Goal: Communication & Community: Share content

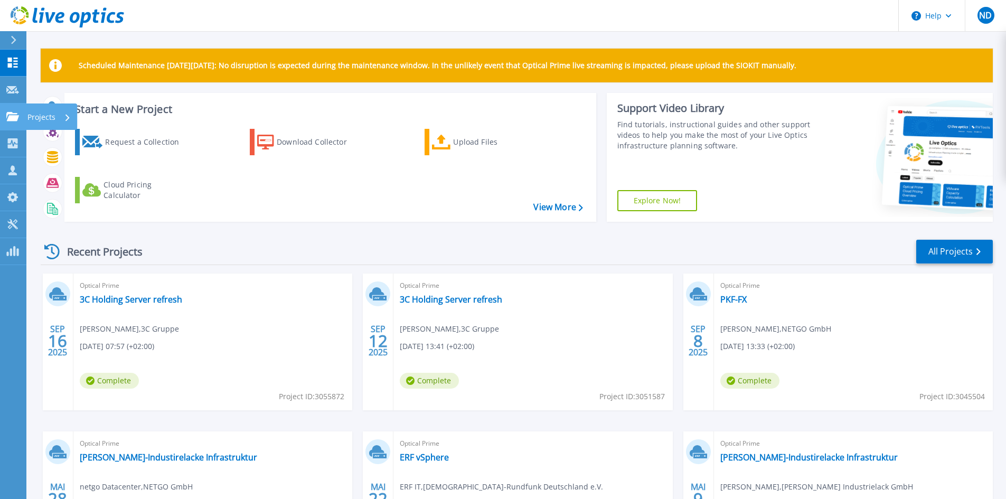
click at [16, 117] on icon at bounding box center [12, 116] width 13 height 9
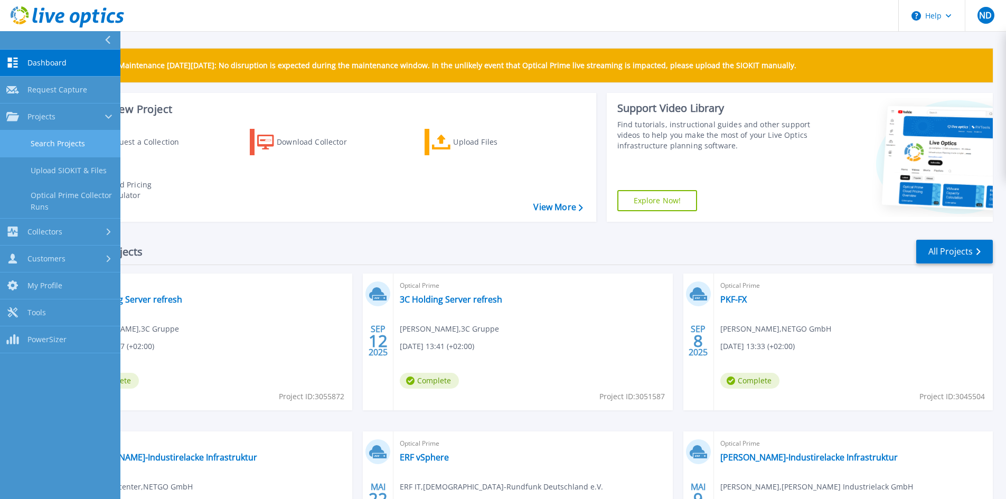
click at [64, 137] on link "Search Projects" at bounding box center [60, 143] width 120 height 27
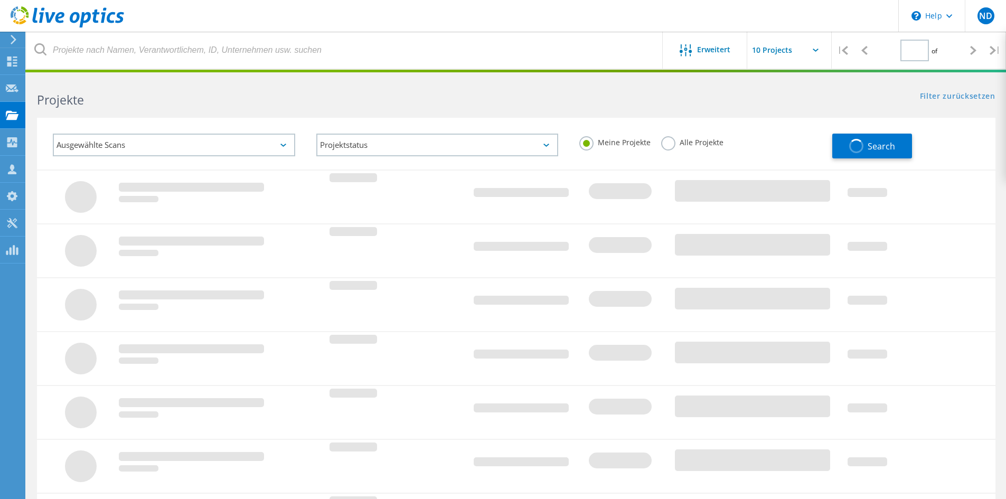
type input "1"
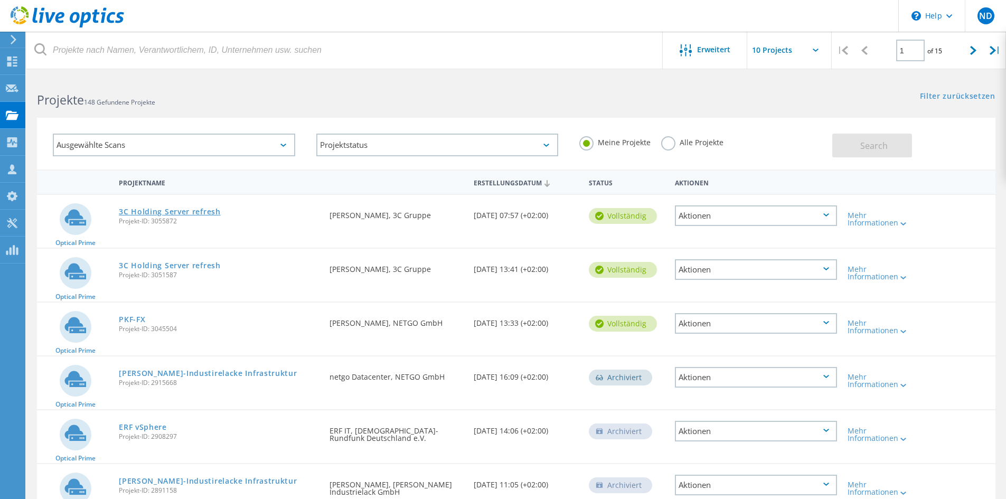
click at [188, 210] on link "3C Holding Server refresh" at bounding box center [170, 211] width 102 height 7
click at [197, 268] on link "3C Holding Server refresh" at bounding box center [170, 265] width 102 height 7
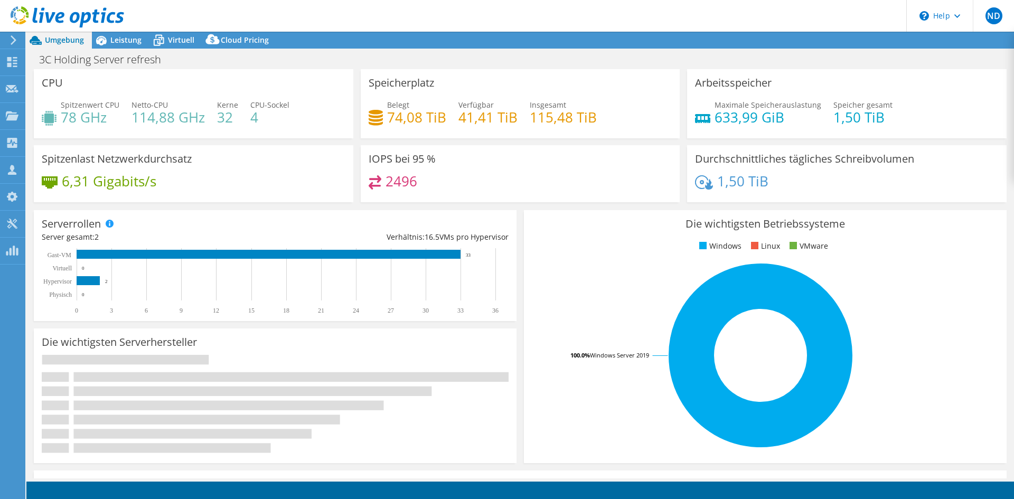
select select "USD"
select select "EUFrankfurt"
select select "EUR"
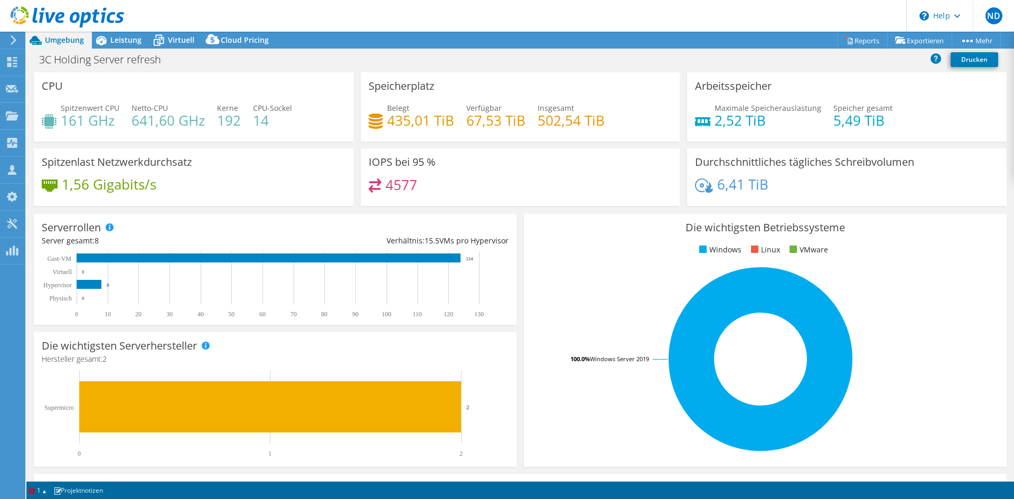
select select "USD"
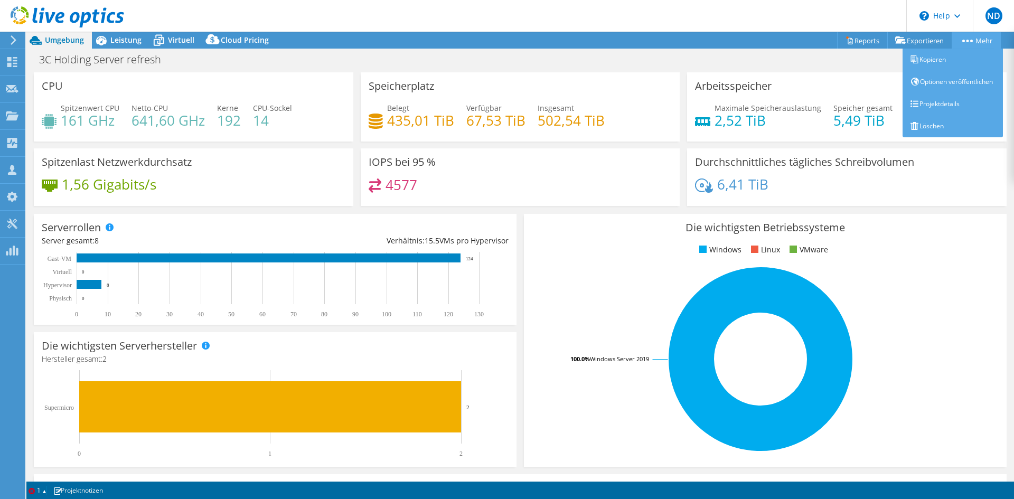
click at [971, 37] on link "Mehr" at bounding box center [975, 40] width 49 height 16
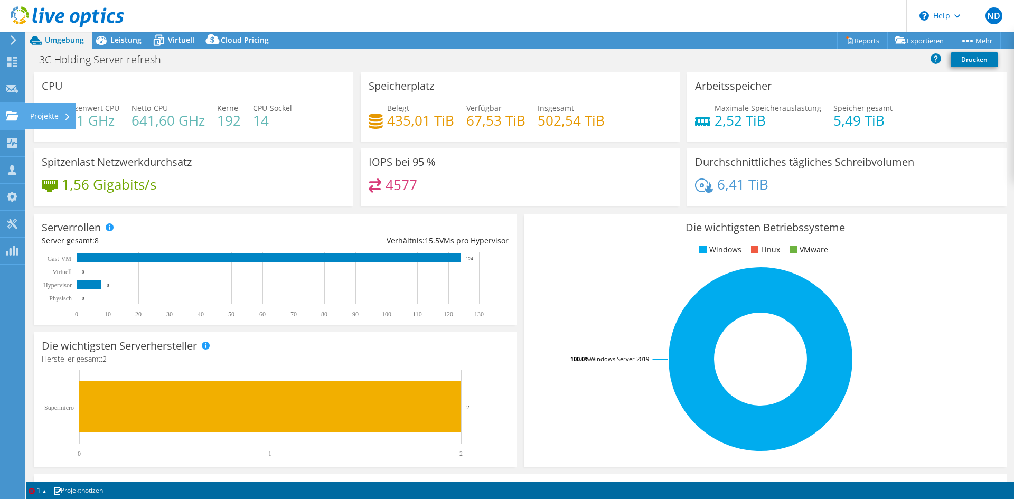
click at [29, 110] on div "Projekte" at bounding box center [50, 116] width 51 height 26
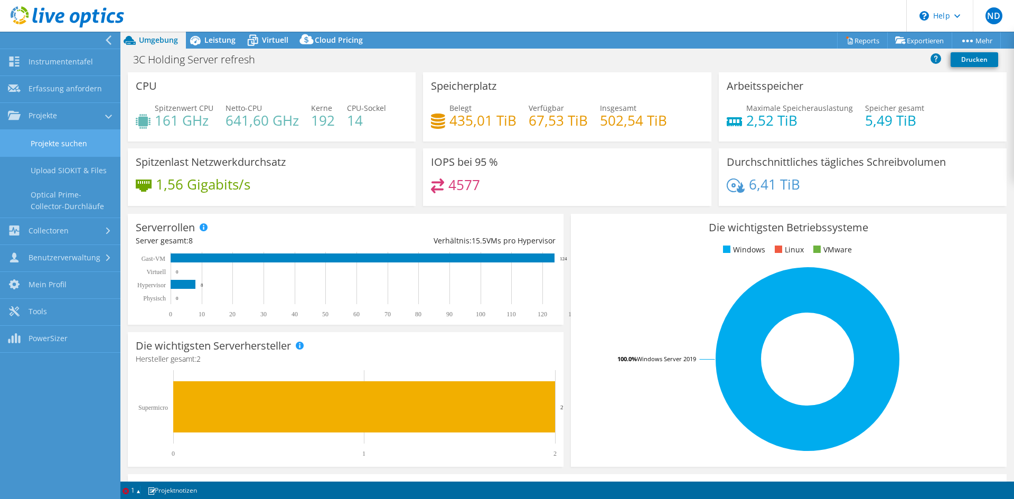
click at [98, 137] on link "Projekte suchen" at bounding box center [60, 143] width 120 height 27
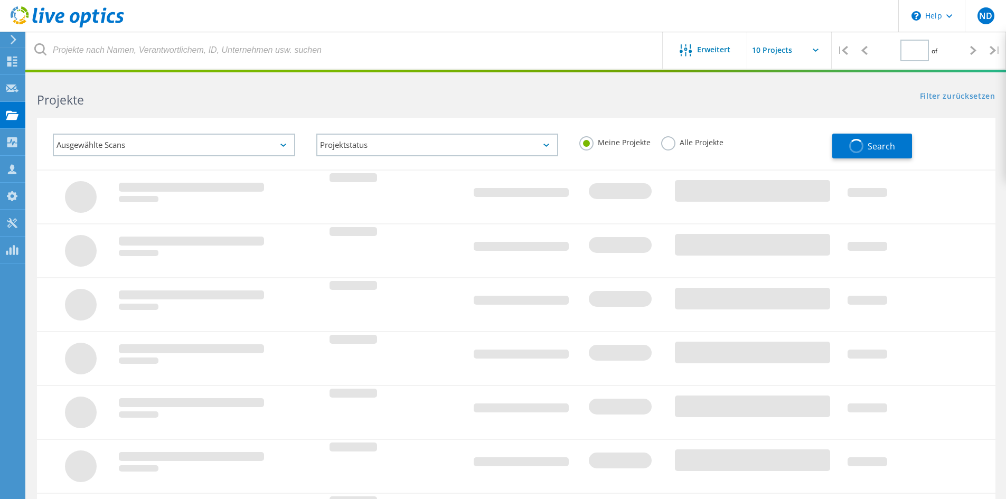
type input "1"
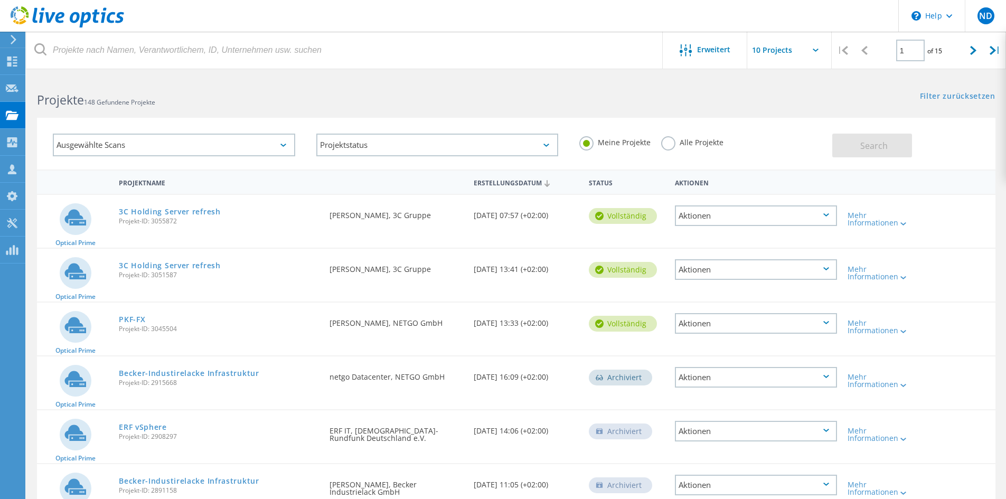
click at [791, 216] on div "Aktionen" at bounding box center [756, 215] width 162 height 21
click at [723, 228] on div "Freigabe" at bounding box center [756, 224] width 160 height 16
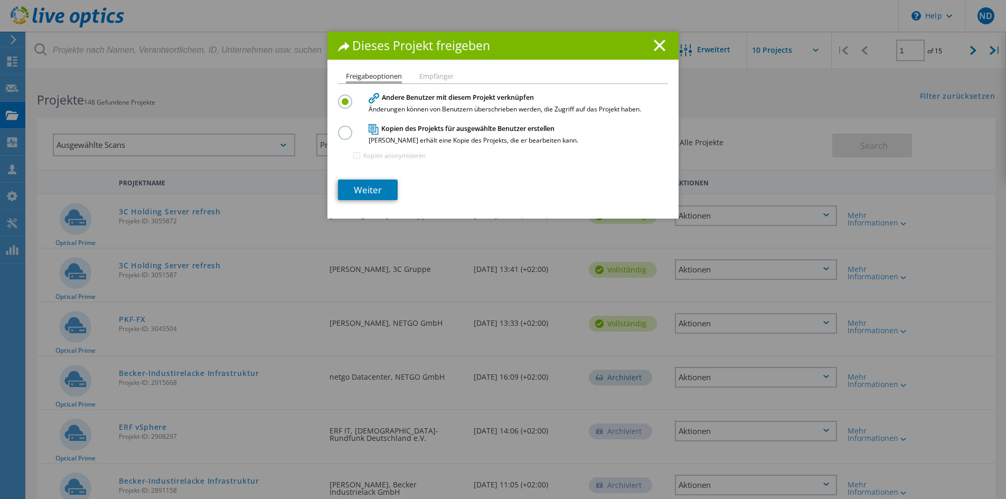
click at [425, 76] on li "Empfänger" at bounding box center [436, 77] width 34 height 8
click at [373, 189] on link "Weiter" at bounding box center [368, 190] width 60 height 21
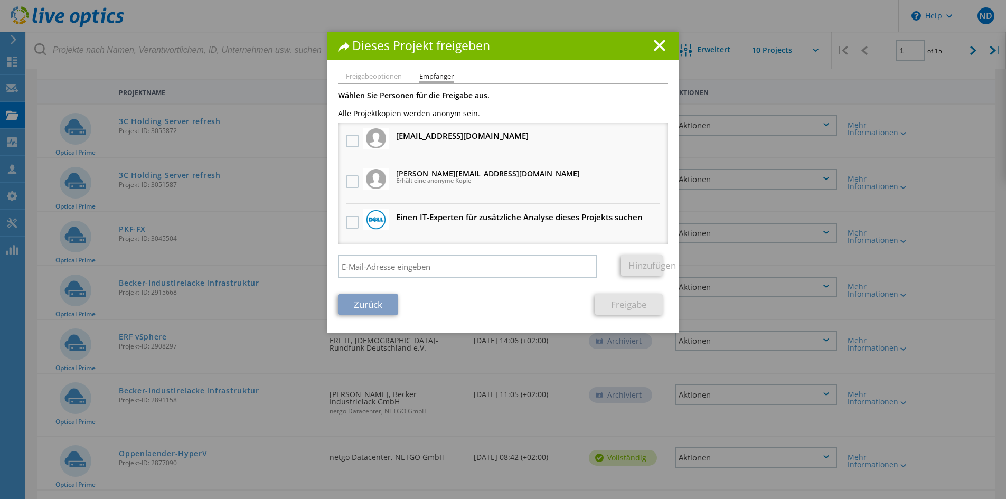
scroll to position [91, 0]
click at [413, 277] on input "search" at bounding box center [467, 266] width 259 height 23
paste input "[PERSON_NAME][EMAIL_ADDRESS][DOMAIN_NAME]"
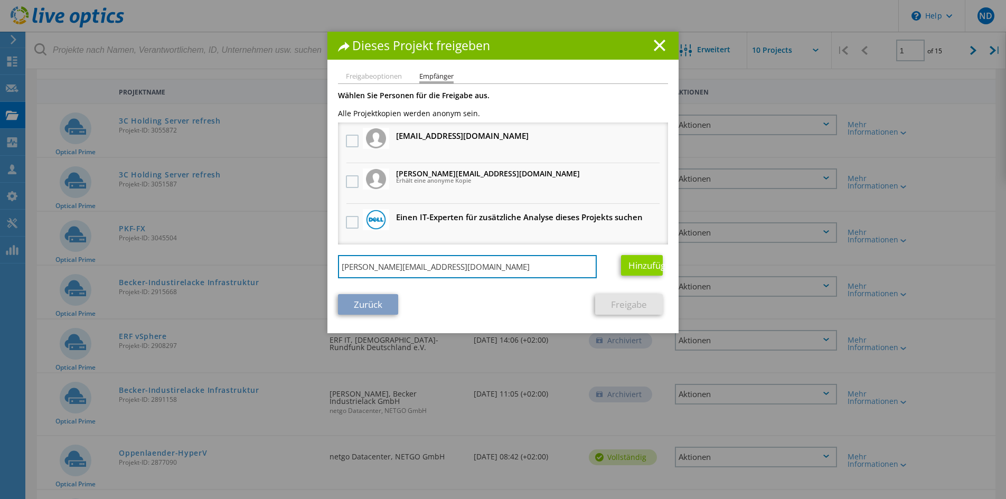
type input "[PERSON_NAME][EMAIL_ADDRESS][DOMAIN_NAME]"
click at [634, 270] on link "Hinzufügen" at bounding box center [642, 265] width 42 height 21
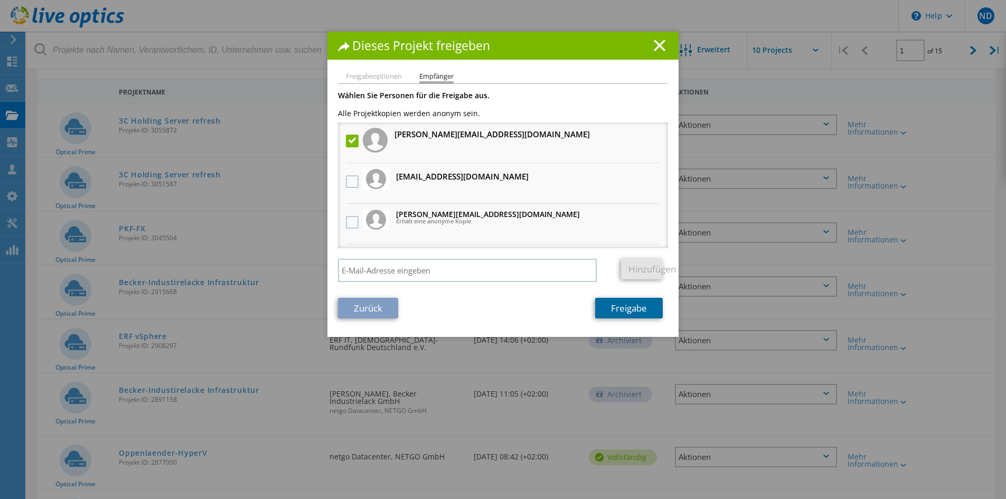
click at [621, 312] on link "Freigabe" at bounding box center [629, 308] width 68 height 21
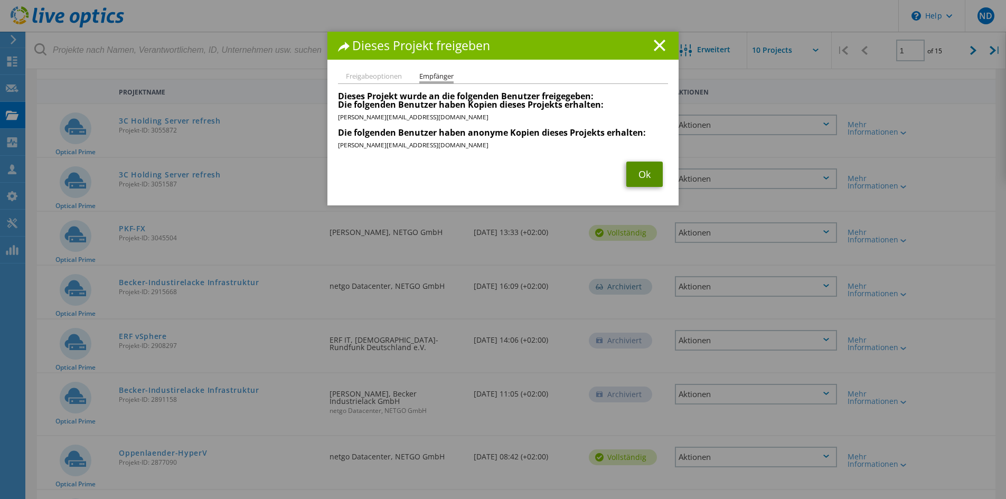
click at [636, 167] on link "Ok" at bounding box center [644, 174] width 36 height 25
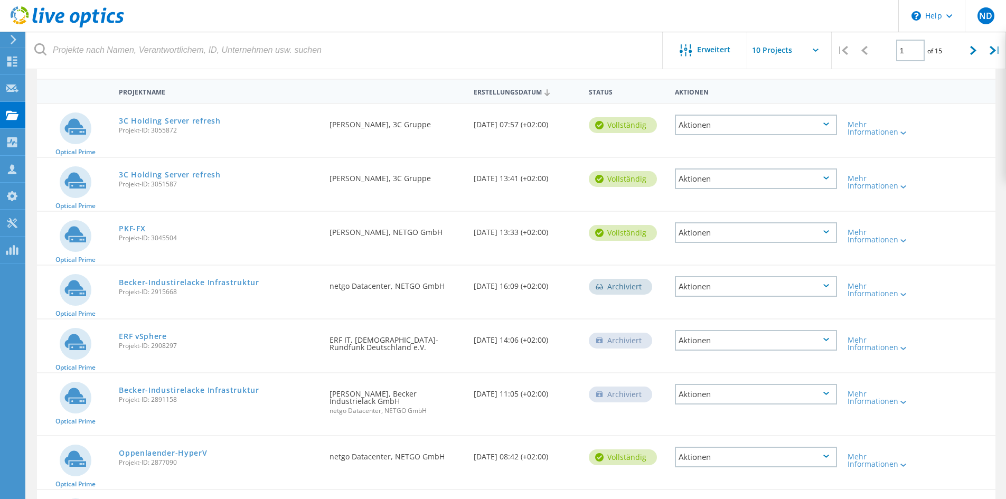
click at [822, 175] on div "Aktionen" at bounding box center [756, 178] width 162 height 21
click at [730, 187] on div "Freigabe" at bounding box center [756, 187] width 160 height 16
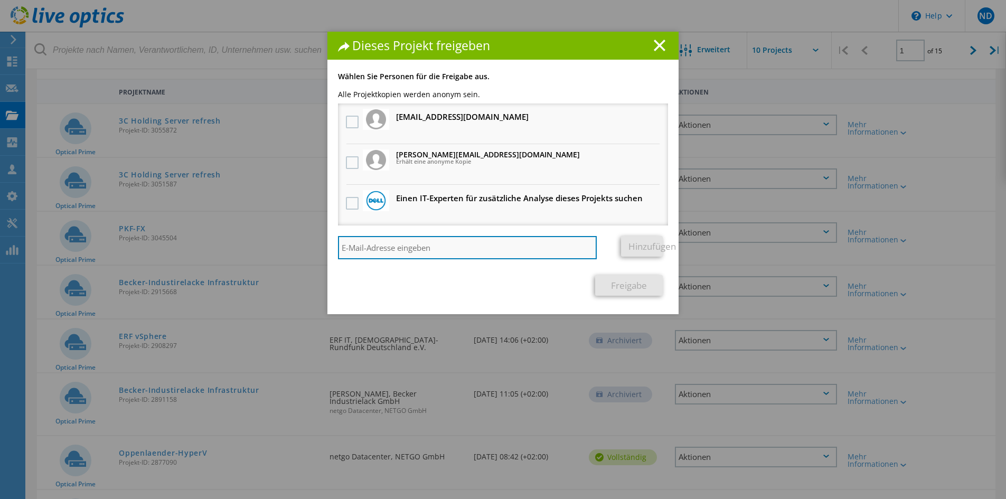
click at [520, 243] on input "search" at bounding box center [467, 247] width 259 height 23
paste input "[PERSON_NAME][EMAIL_ADDRESS][DOMAIN_NAME]"
type input "[PERSON_NAME][EMAIL_ADDRESS][DOMAIN_NAME]"
click at [642, 242] on link "Hinzufügen" at bounding box center [642, 246] width 42 height 21
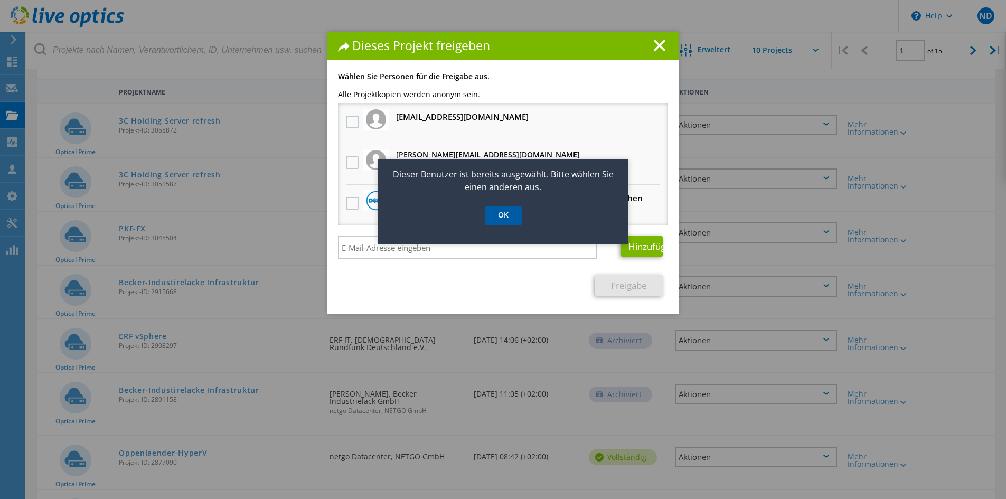
click at [499, 212] on link "OK" at bounding box center [503, 216] width 37 height 20
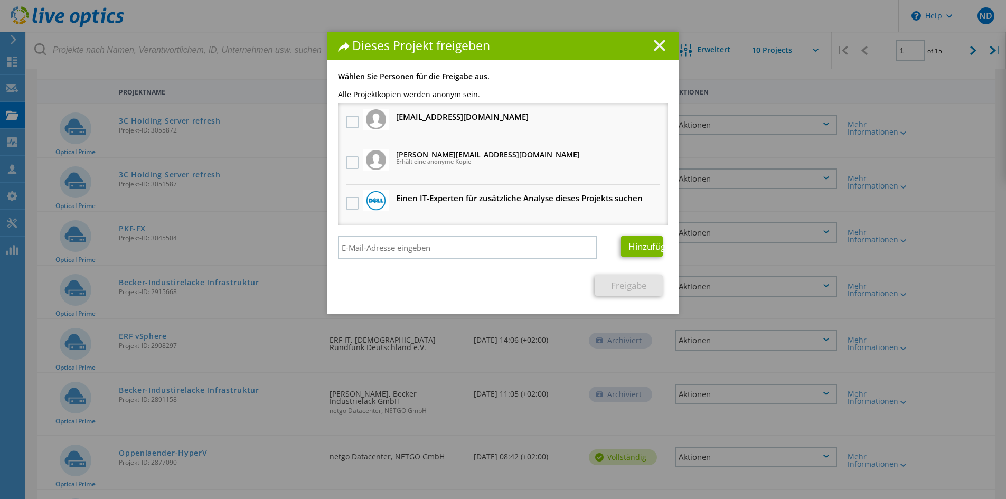
click at [655, 48] on icon at bounding box center [660, 46] width 12 height 12
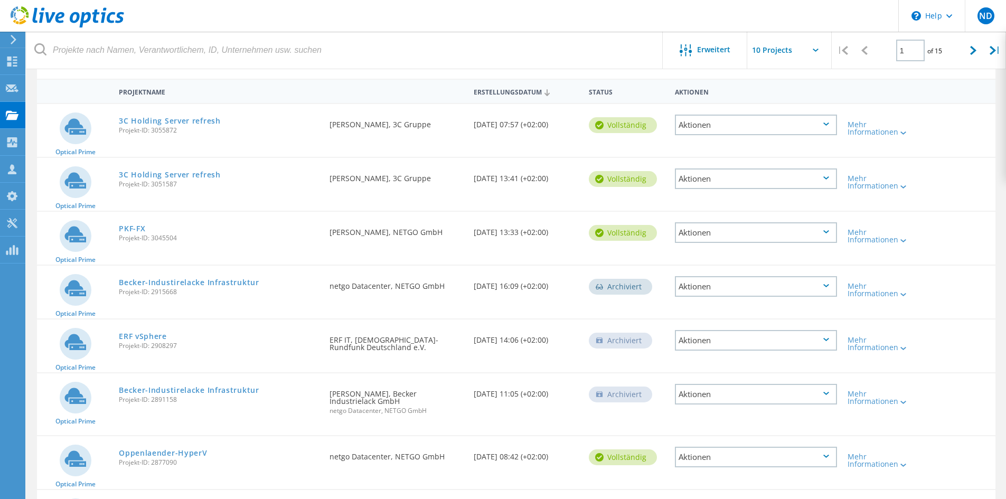
click at [716, 122] on div "Aktionen" at bounding box center [756, 125] width 162 height 21
click at [732, 129] on div "Freigabe" at bounding box center [756, 133] width 160 height 16
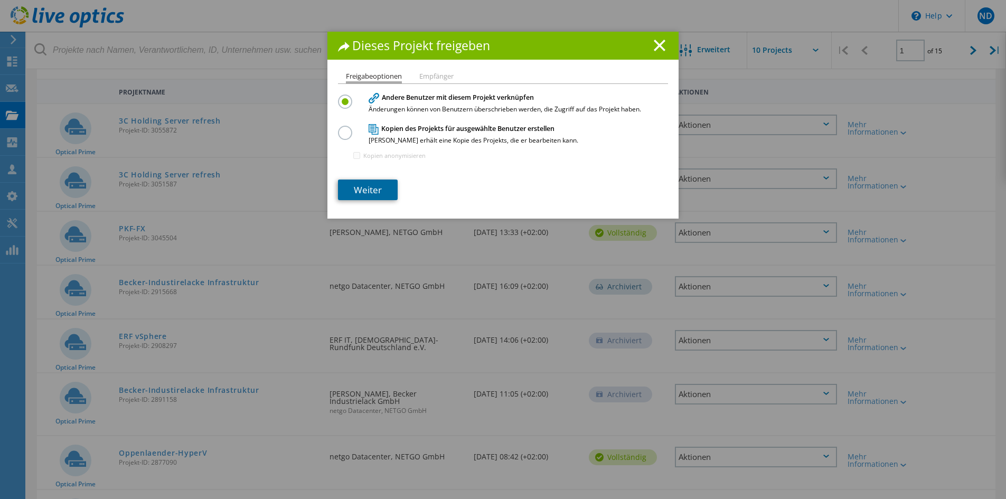
click at [369, 193] on link "Weiter" at bounding box center [368, 190] width 60 height 21
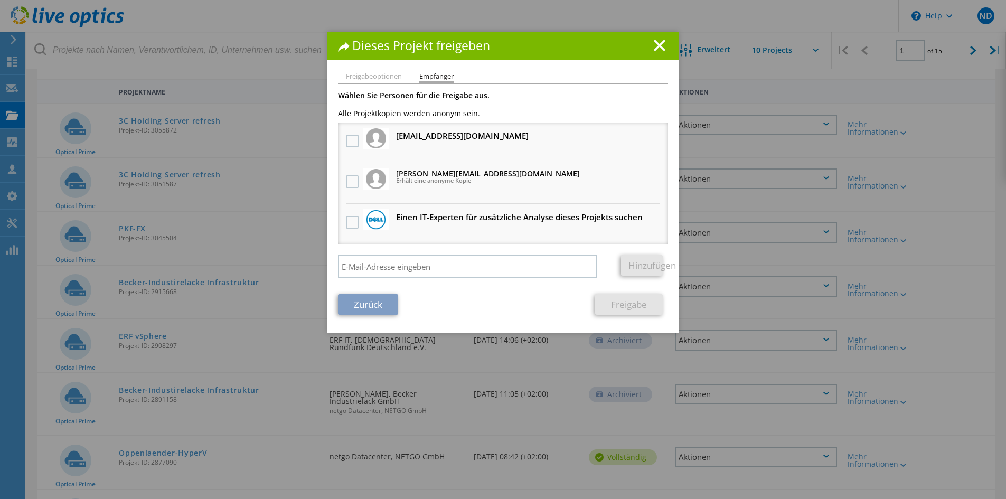
click at [405, 255] on div "Wählen Sie Personen für die Freigabe aus. Alle Projektkopien werden anonym sein…" at bounding box center [503, 188] width 330 height 192
click at [406, 258] on input "search" at bounding box center [467, 266] width 259 height 23
paste input "[PERSON_NAME][EMAIL_ADDRESS][DOMAIN_NAME]"
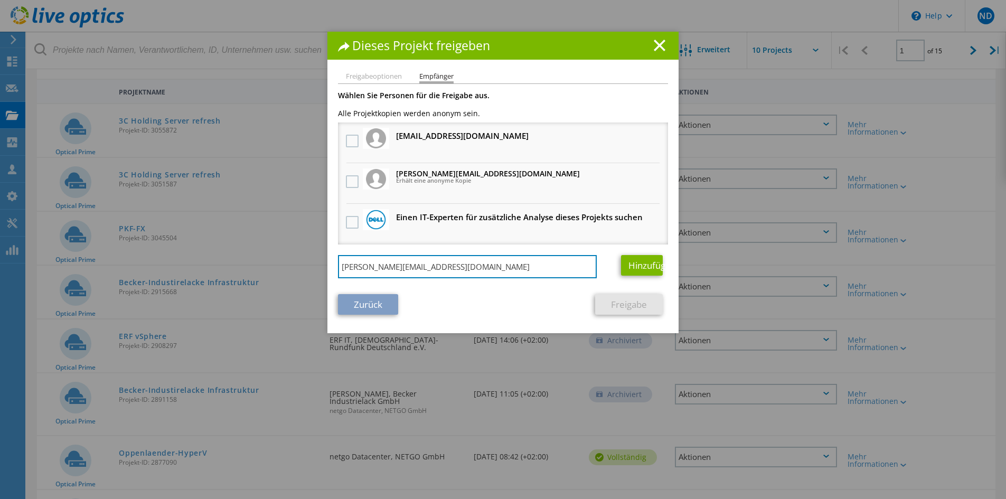
type input "[PERSON_NAME][EMAIL_ADDRESS][DOMAIN_NAME]"
click at [615, 266] on div "Hinzufügen" at bounding box center [640, 265] width 55 height 21
click at [626, 267] on link "Hinzufügen" at bounding box center [642, 265] width 42 height 21
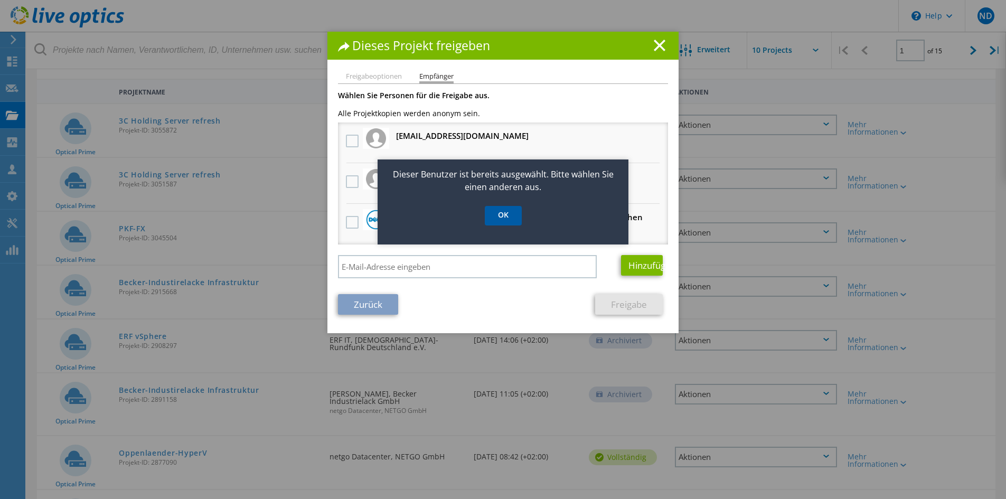
click at [504, 219] on link "OK" at bounding box center [503, 216] width 37 height 20
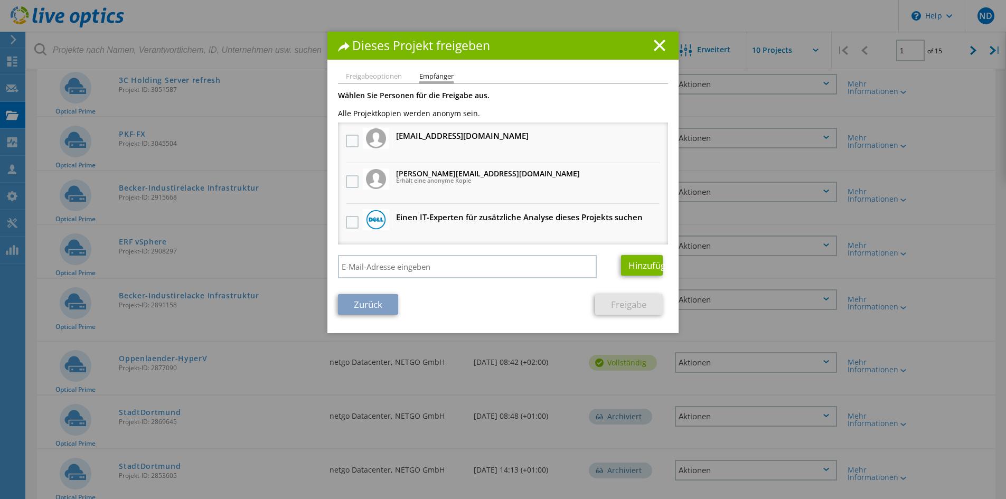
scroll to position [184, 0]
click at [657, 48] on line at bounding box center [659, 45] width 11 height 11
